Goal: Check status: Check status

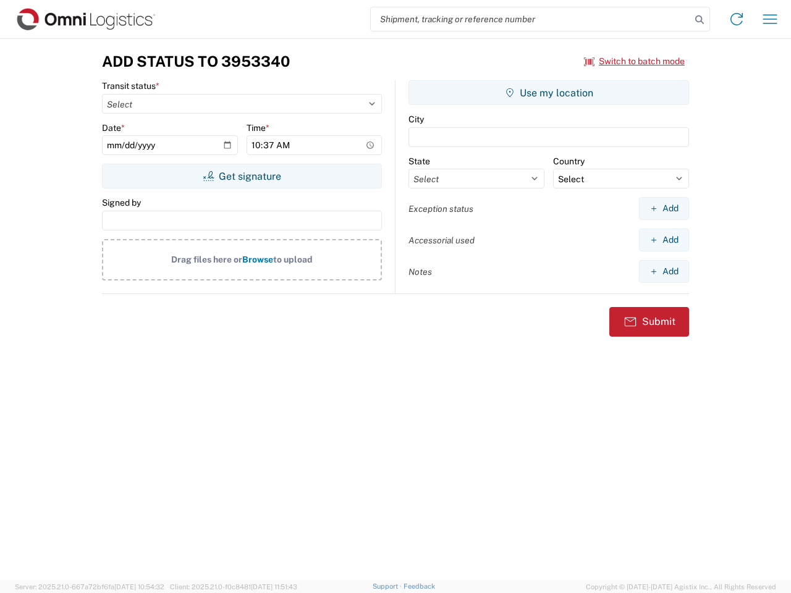
click at [531, 19] on input "search" at bounding box center [531, 18] width 320 height 23
click at [700, 20] on icon at bounding box center [699, 19] width 17 height 17
click at [737, 19] on icon at bounding box center [737, 19] width 20 height 20
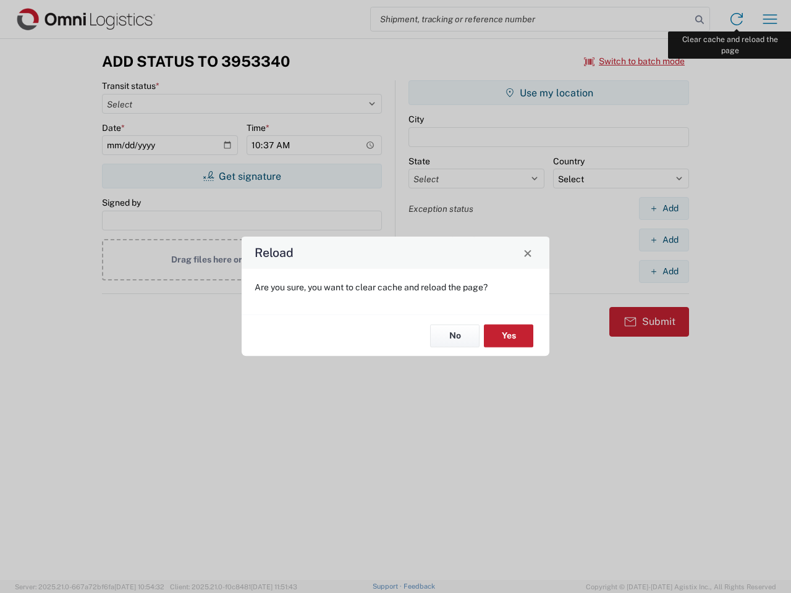
click at [770, 19] on div "Reload Are you sure, you want to clear cache and reload the page? No Yes" at bounding box center [395, 296] width 791 height 593
click at [635, 61] on div "Reload Are you sure, you want to clear cache and reload the page? No Yes" at bounding box center [395, 296] width 791 height 593
click at [242, 176] on div "Reload Are you sure, you want to clear cache and reload the page? No Yes" at bounding box center [395, 296] width 791 height 593
click at [549, 93] on div "Reload Are you sure, you want to clear cache and reload the page? No Yes" at bounding box center [395, 296] width 791 height 593
click at [664, 208] on div "Reload Are you sure, you want to clear cache and reload the page? No Yes" at bounding box center [395, 296] width 791 height 593
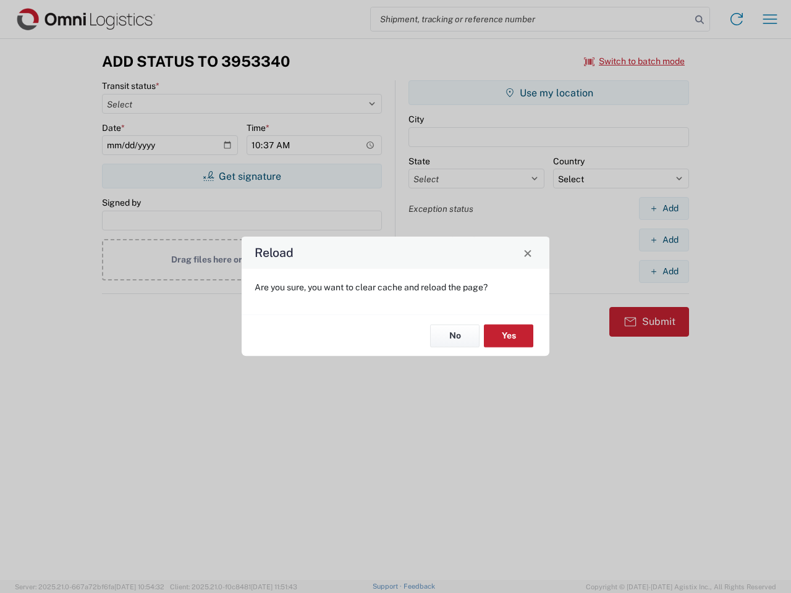
click at [664, 240] on div "Reload Are you sure, you want to clear cache and reload the page? No Yes" at bounding box center [395, 296] width 791 height 593
click at [664, 271] on div "Reload Are you sure, you want to clear cache and reload the page? No Yes" at bounding box center [395, 296] width 791 height 593
